Goal: Task Accomplishment & Management: Complete application form

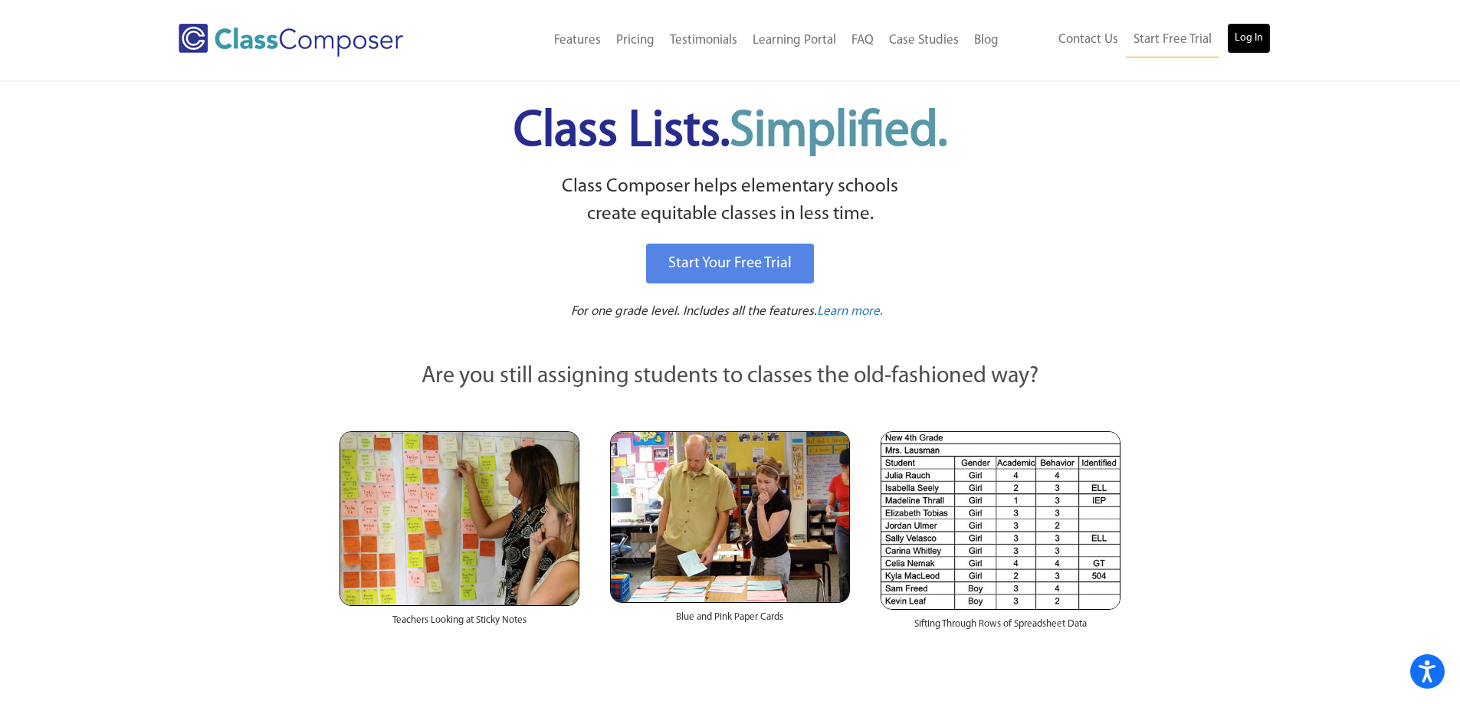
click at [1262, 33] on link "Log In" at bounding box center [1249, 38] width 44 height 31
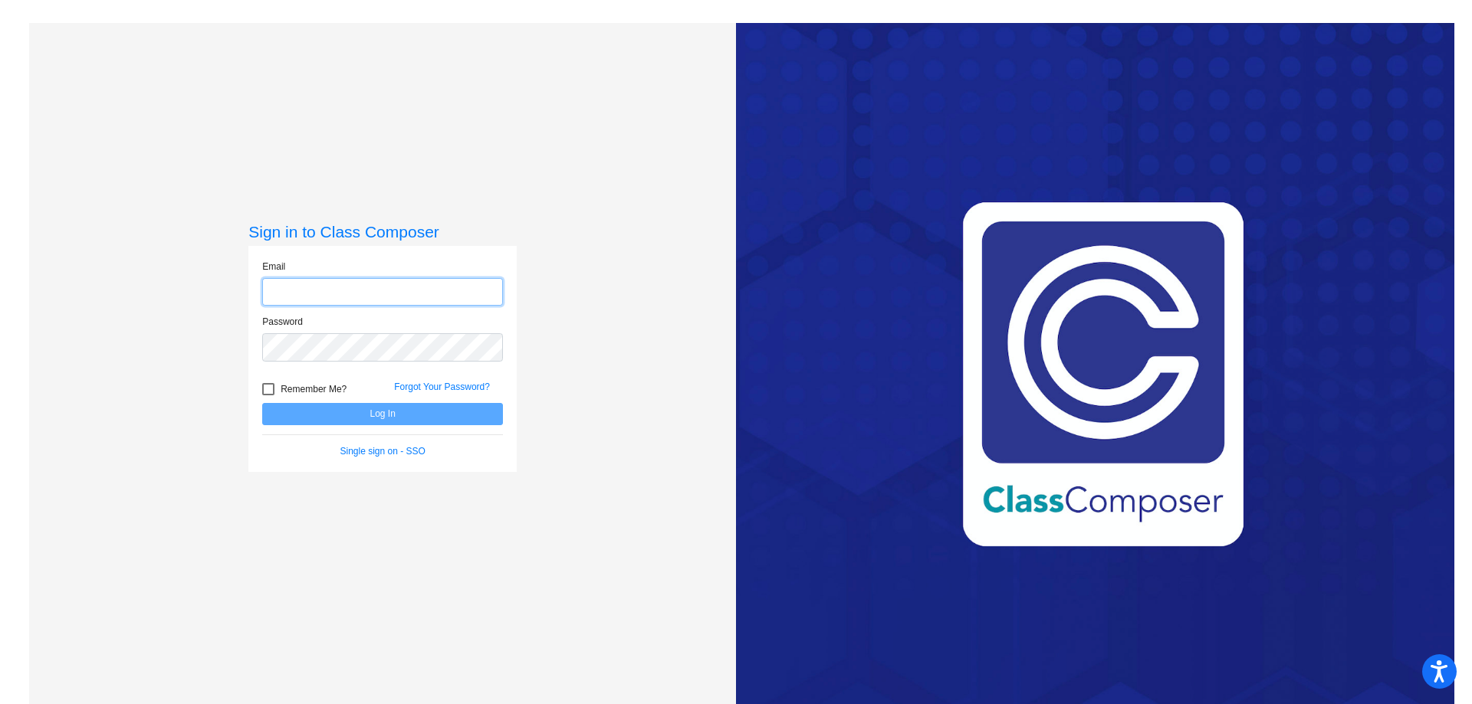
click at [377, 292] on input "email" at bounding box center [382, 292] width 241 height 28
type input "carolyn.boyce@asd20.org"
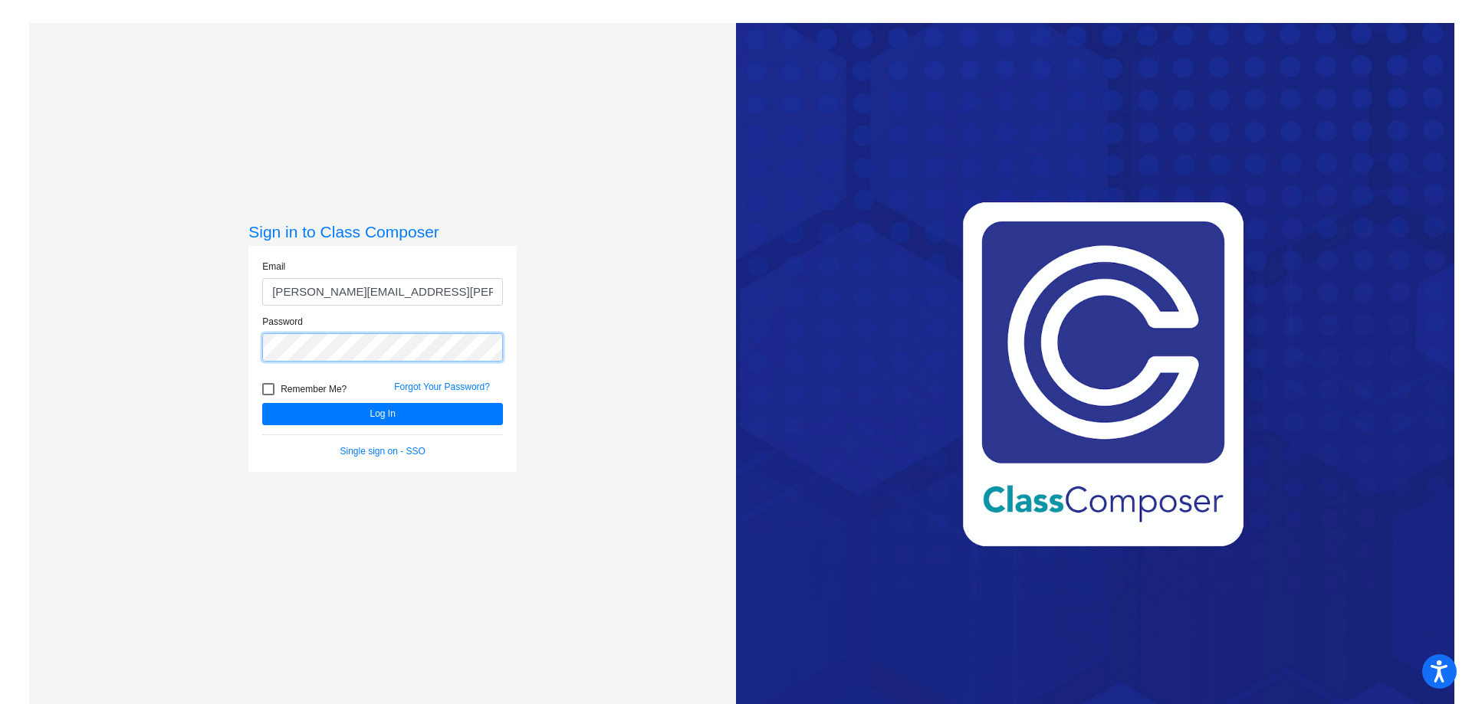
click at [262, 403] on button "Log In" at bounding box center [382, 414] width 241 height 22
click at [248, 343] on div "Email carolyn.boyce@asd20.org Password Remember Me? Forgot Your Password? Log I…" at bounding box center [382, 359] width 268 height 226
click at [262, 403] on button "Log In" at bounding box center [382, 414] width 241 height 22
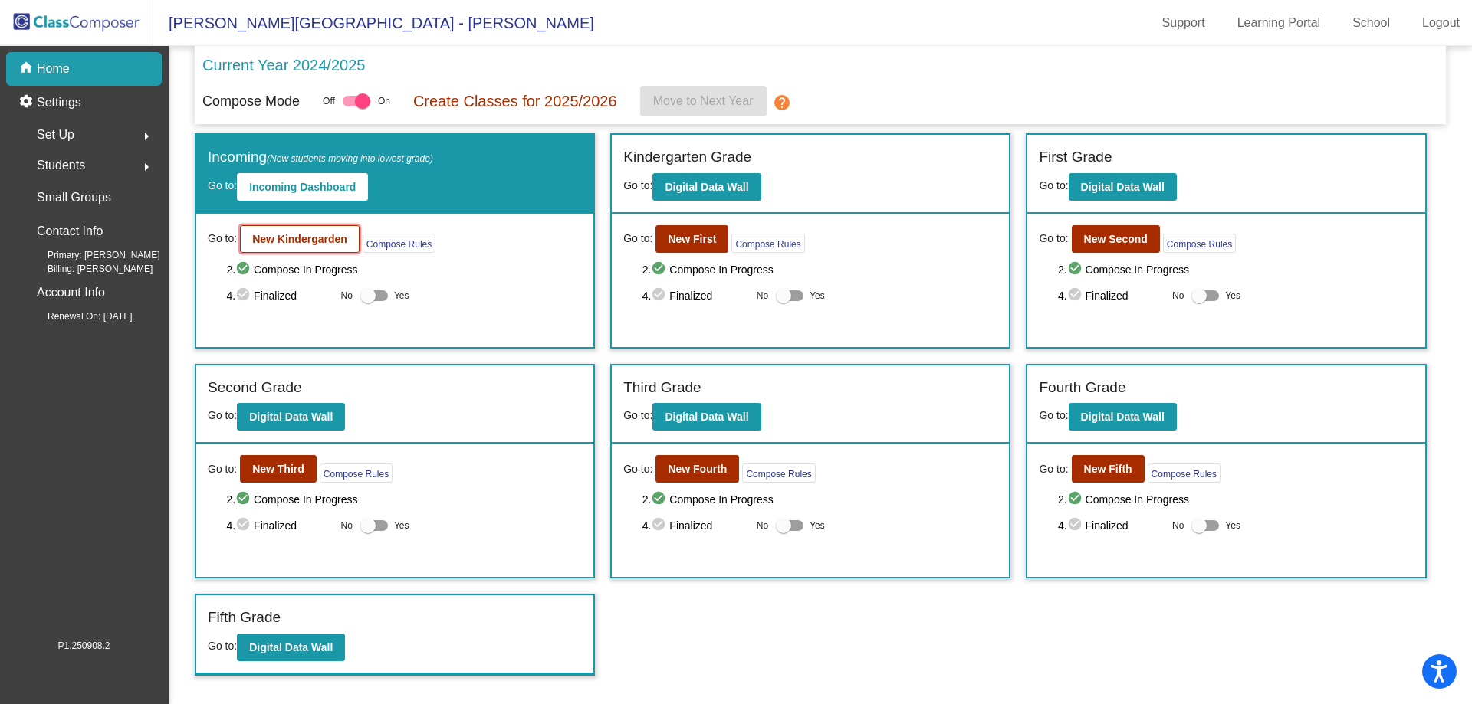
click at [277, 239] on b "New Kindergarden" at bounding box center [299, 239] width 95 height 12
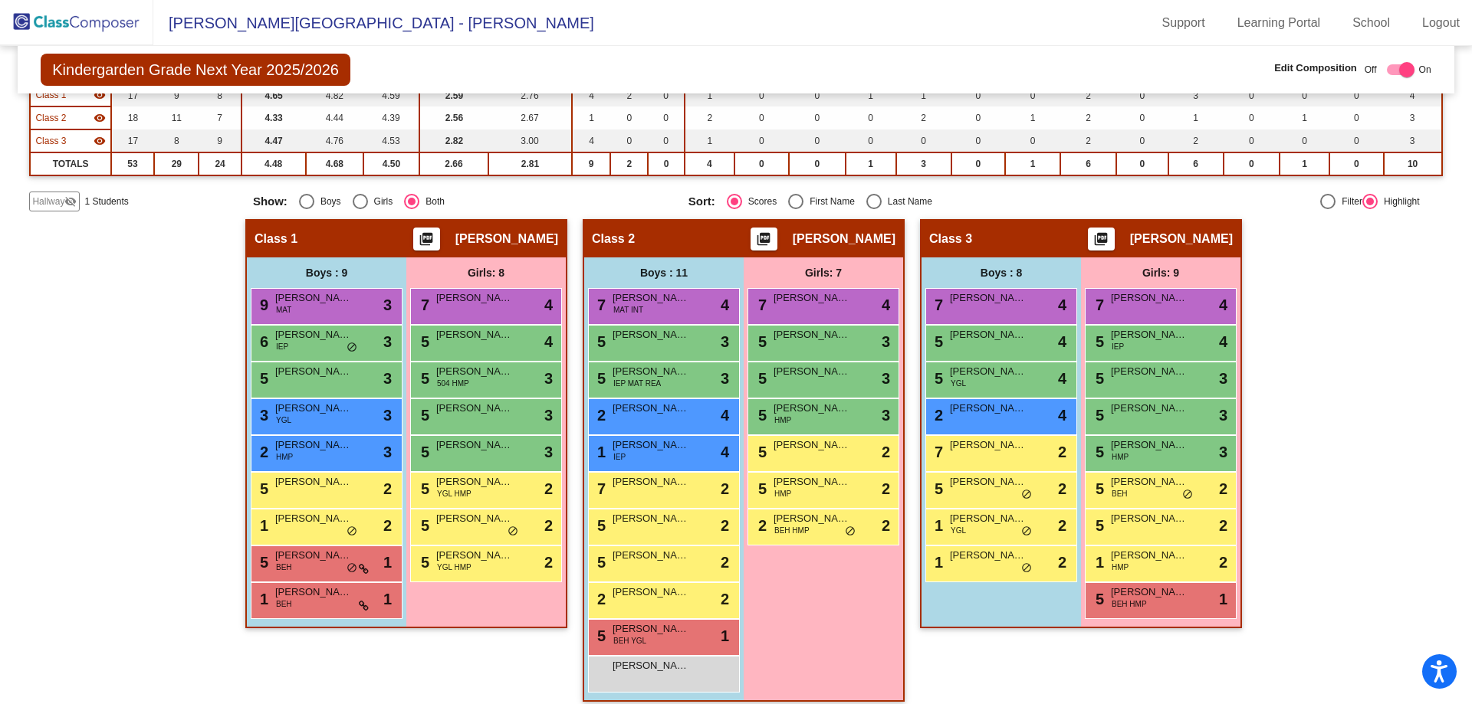
scroll to position [199, 0]
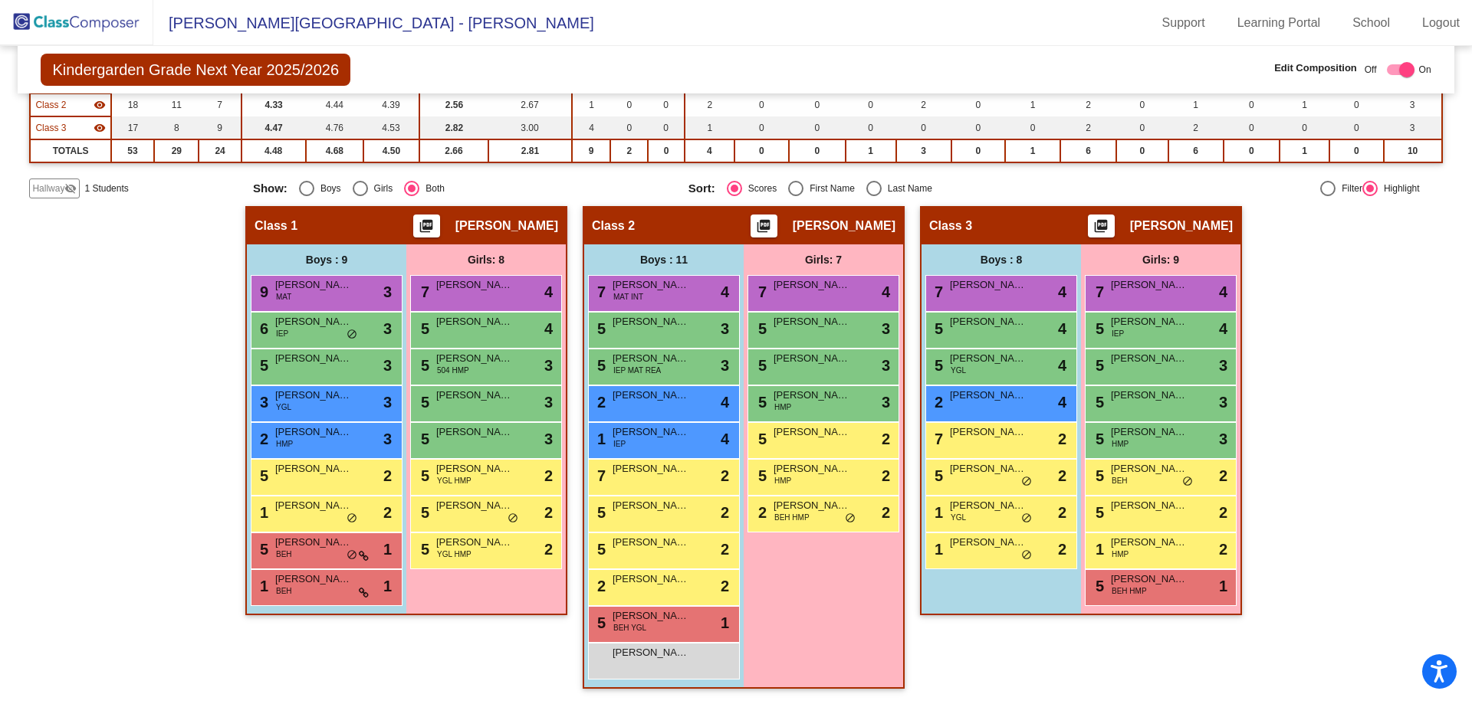
click at [42, 185] on span "Hallway" at bounding box center [48, 189] width 32 height 14
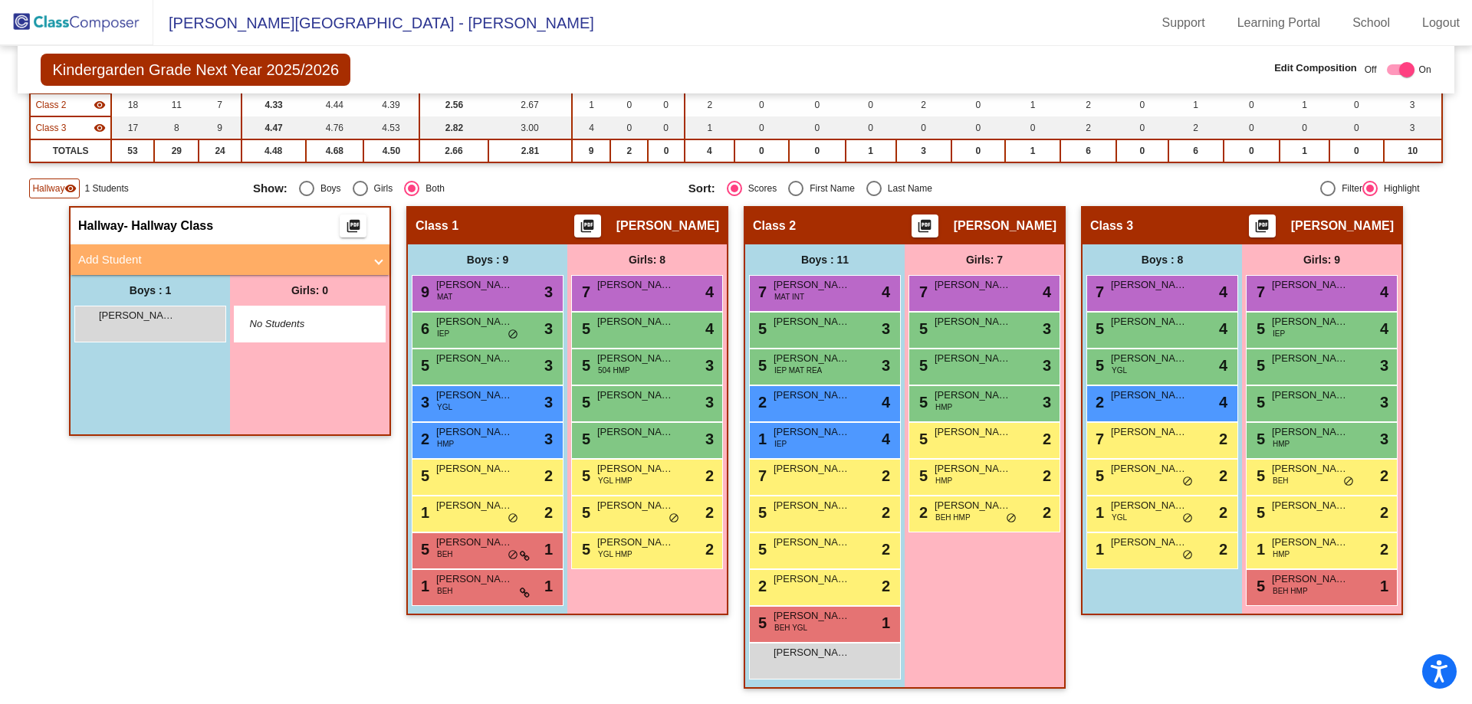
click at [103, 258] on mat-panel-title "Add Student" at bounding box center [220, 260] width 285 height 18
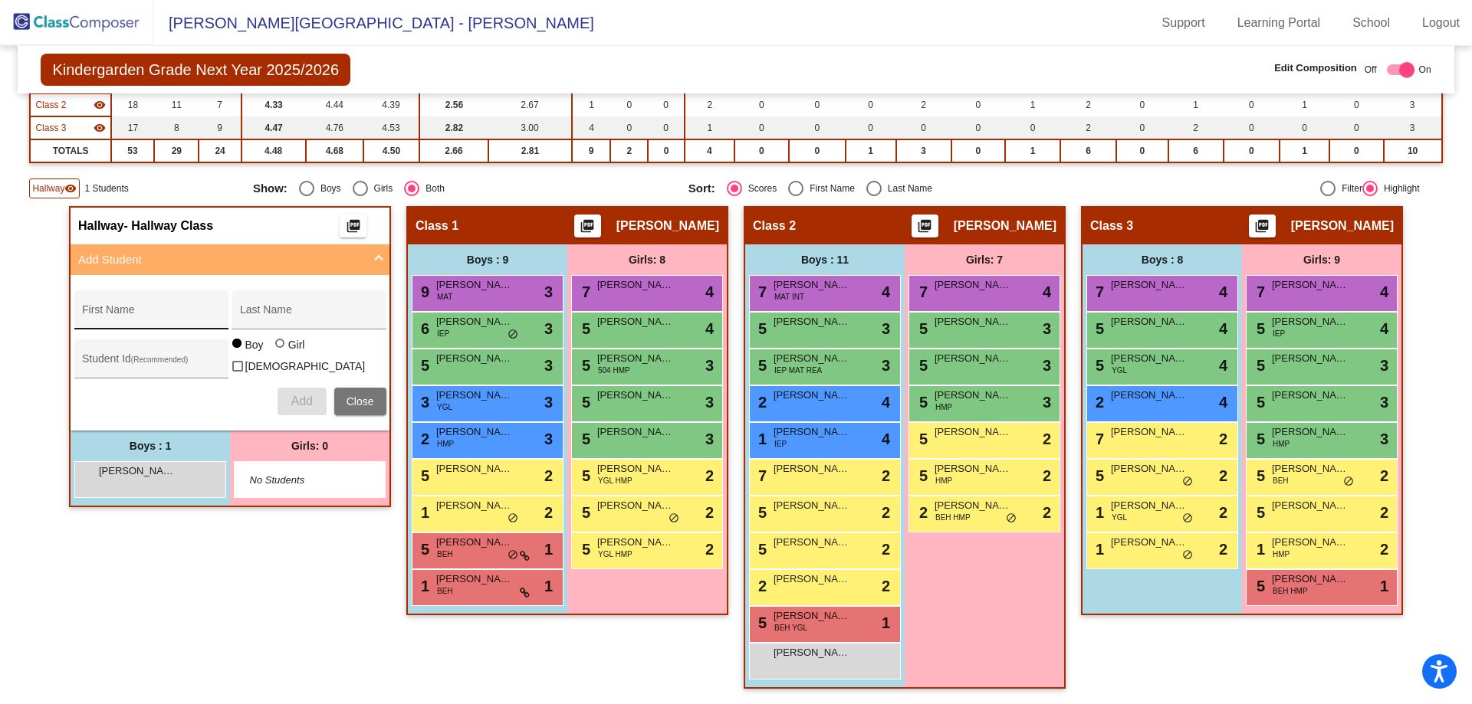
click at [99, 306] on div "First Name" at bounding box center [151, 314] width 138 height 31
type input "Vincent"
type input "Smith"
type input "274733"
click at [290, 396] on span "Add" at bounding box center [300, 401] width 21 height 13
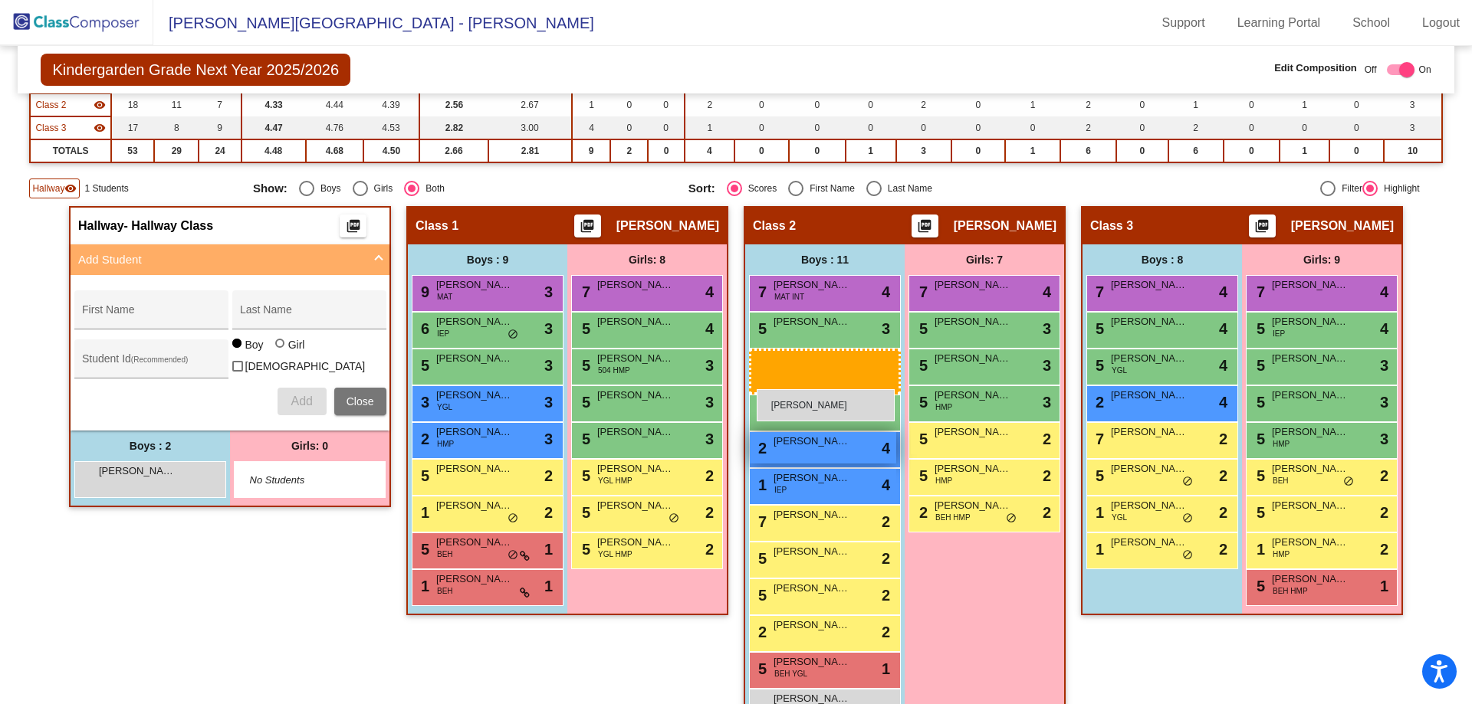
drag, startPoint x: 155, startPoint y: 511, endPoint x: 753, endPoint y: 386, distance: 611.5
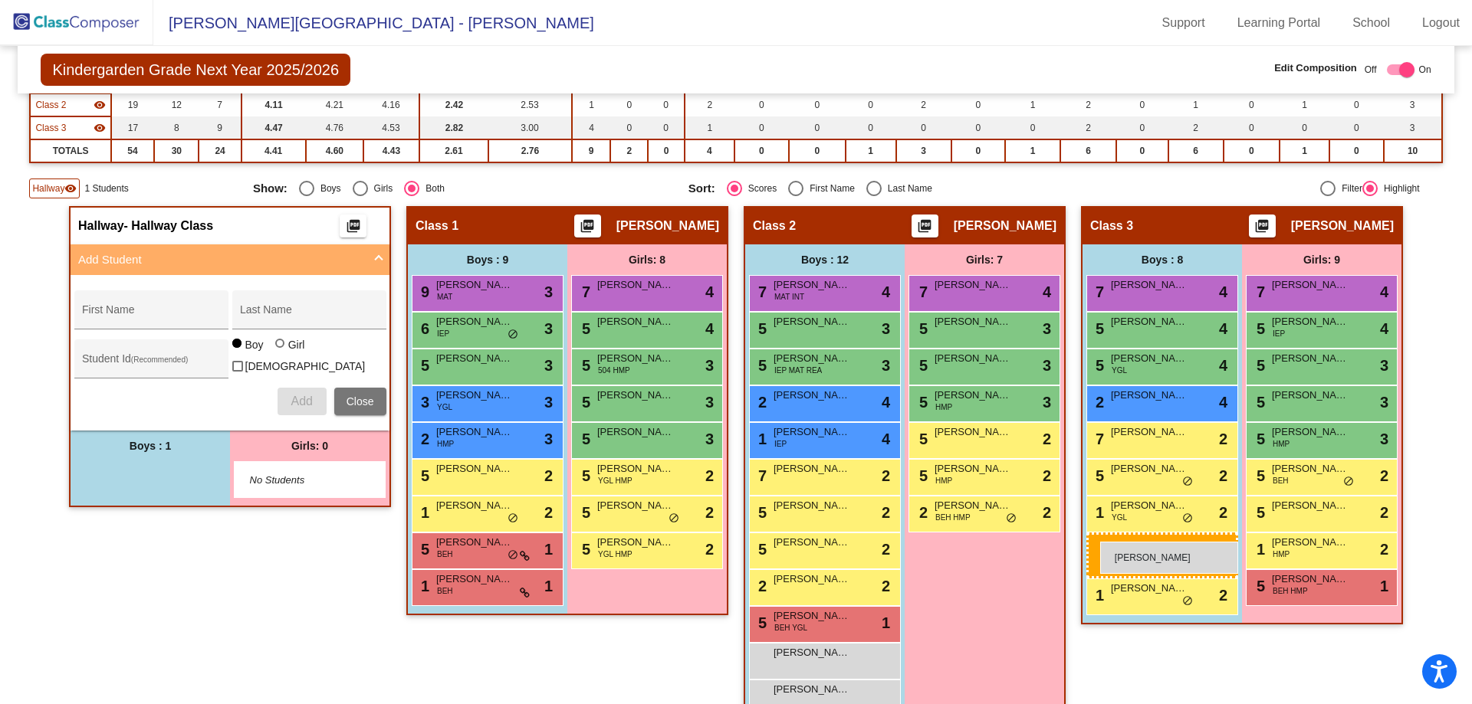
drag, startPoint x: 162, startPoint y: 474, endPoint x: 1100, endPoint y: 542, distance: 939.8
